Goal: Information Seeking & Learning: Learn about a topic

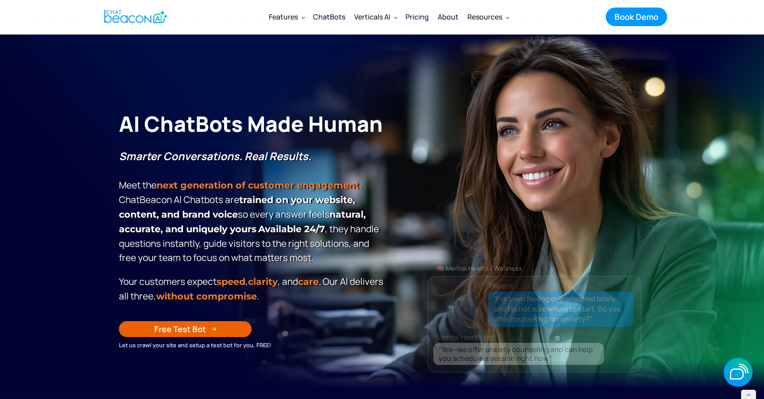
click at [118, 14] on img "home" at bounding box center [135, 16] width 63 height 17
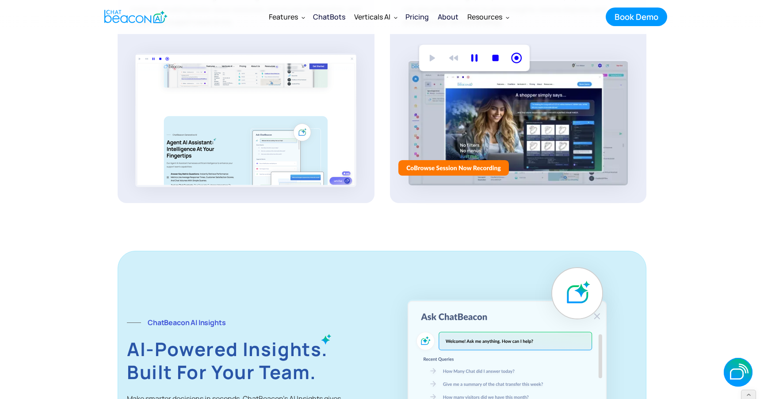
scroll to position [1602, 0]
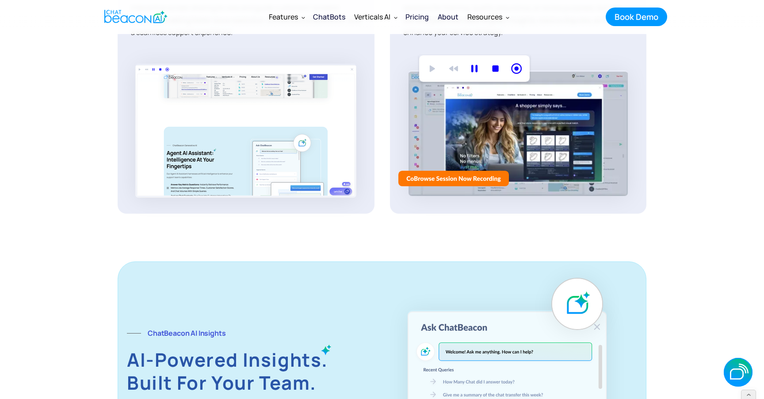
click at [340, 12] on div "ChatBots" at bounding box center [329, 17] width 32 height 12
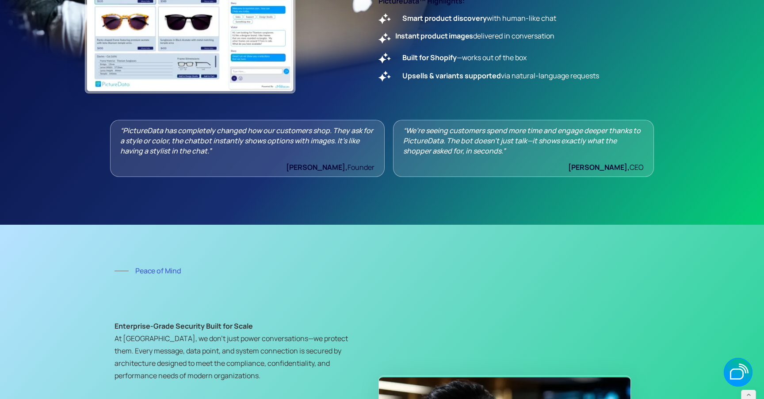
scroll to position [3327, 0]
